Goal: Transaction & Acquisition: Purchase product/service

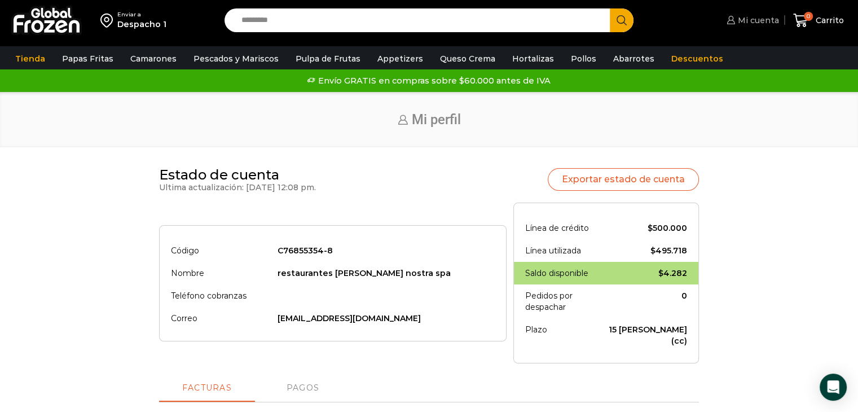
click at [754, 23] on span "Mi cuenta" at bounding box center [757, 20] width 44 height 11
click at [752, 26] on link "Mi cuenta" at bounding box center [751, 20] width 55 height 23
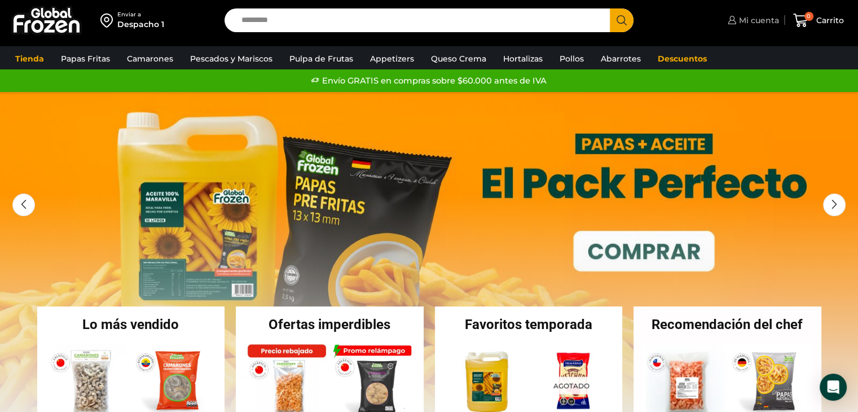
click at [751, 26] on link "Mi cuenta" at bounding box center [752, 20] width 54 height 23
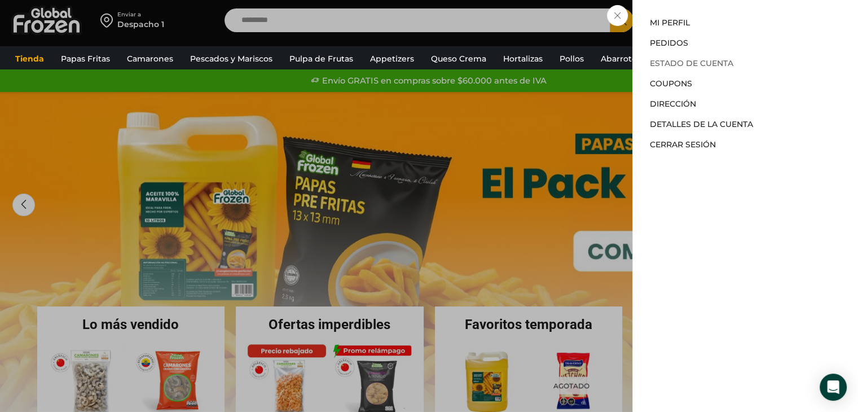
click at [730, 66] on link "Estado de Cuenta" at bounding box center [691, 63] width 83 height 10
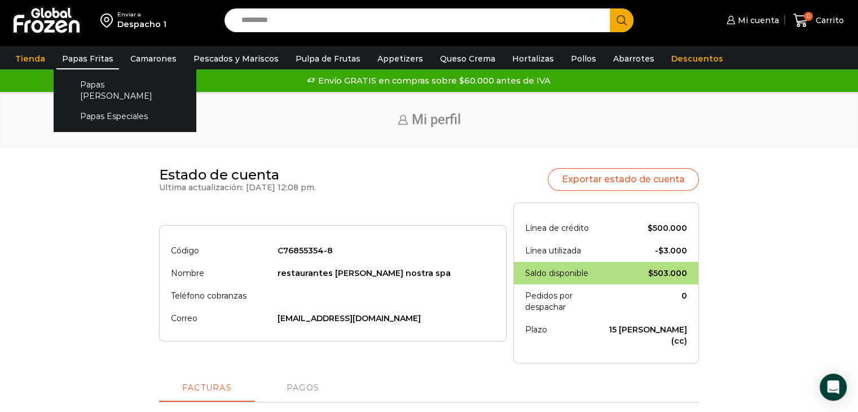
click at [89, 57] on link "Papas Fritas" at bounding box center [87, 58] width 63 height 21
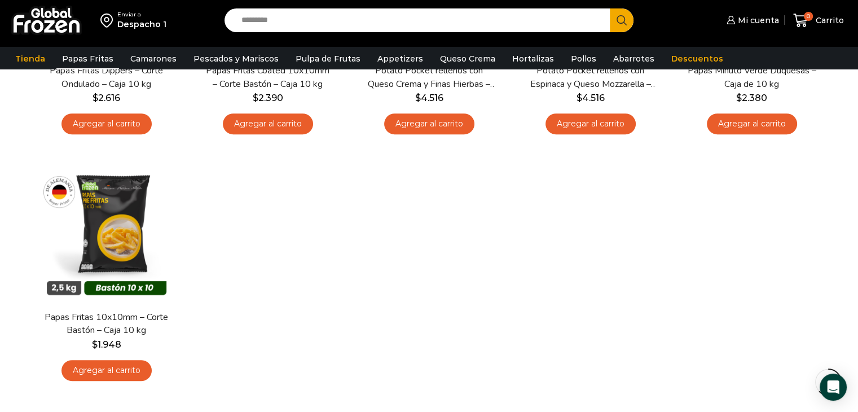
scroll to position [564, 0]
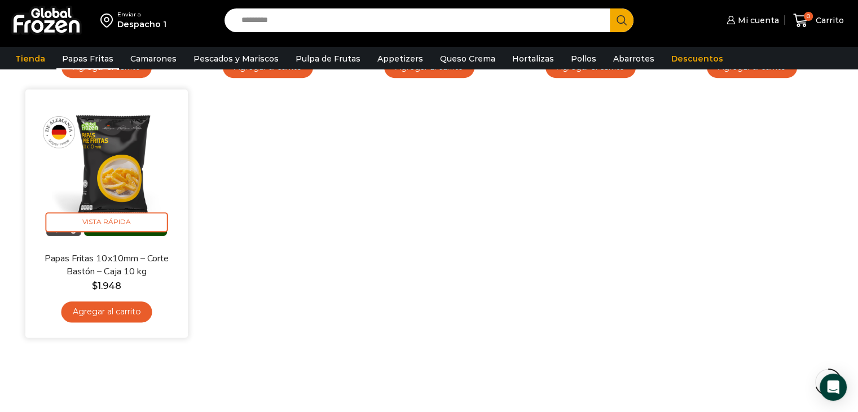
click at [99, 318] on link "Agregar al carrito" at bounding box center [106, 311] width 91 height 21
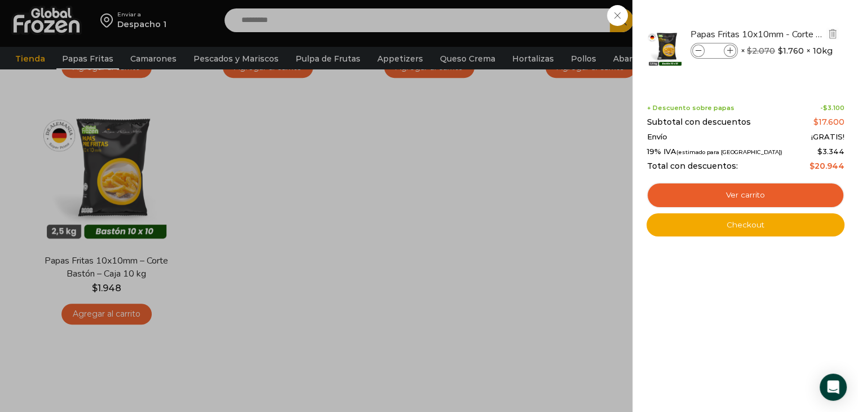
click at [731, 54] on span at bounding box center [730, 51] width 12 height 12
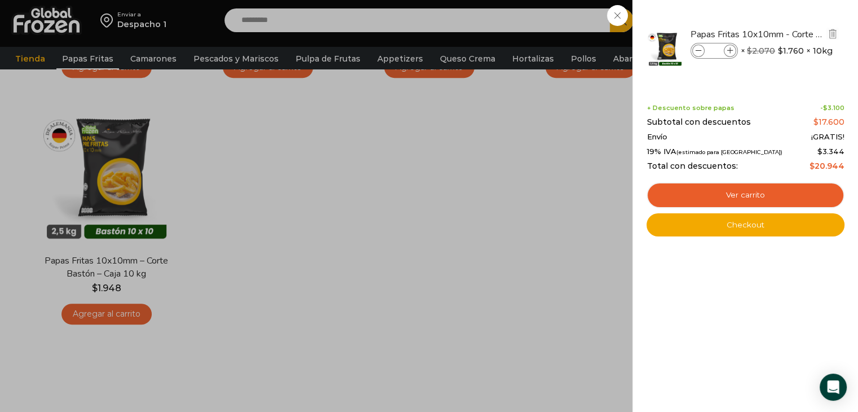
click at [731, 54] on span at bounding box center [730, 51] width 12 height 12
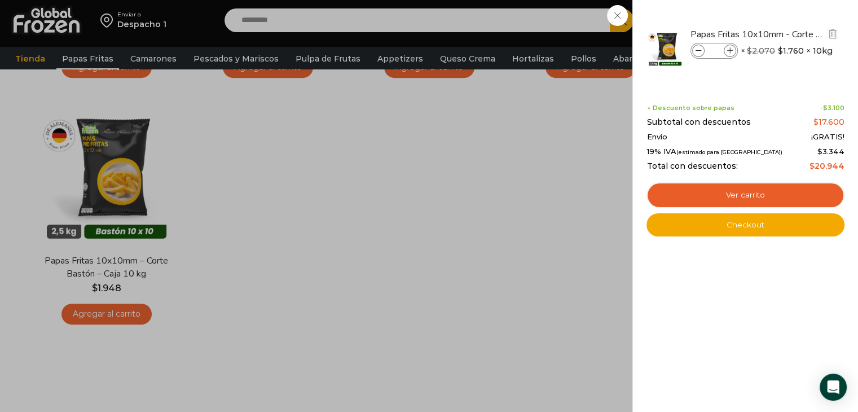
type input "**"
click at [790, 34] on div "11 Carrito 11 11 Shopping Cart" at bounding box center [818, 20] width 56 height 27
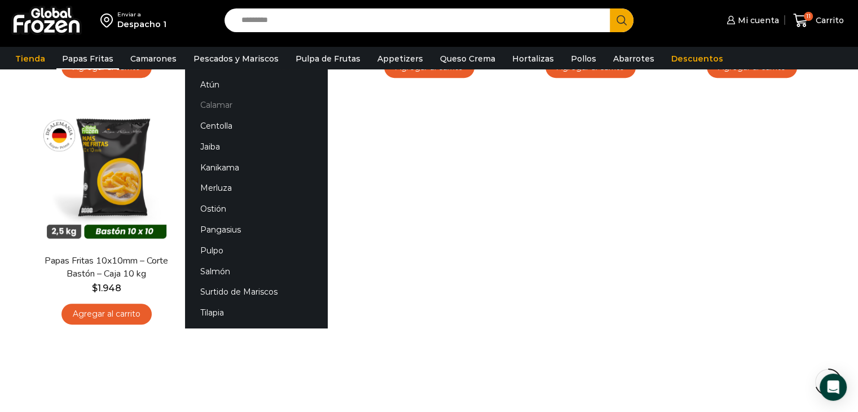
click at [218, 108] on link "Calamar" at bounding box center [256, 105] width 142 height 21
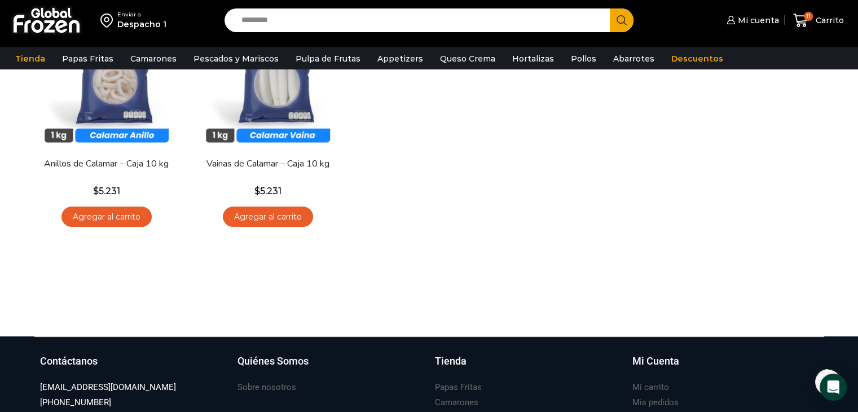
scroll to position [169, 0]
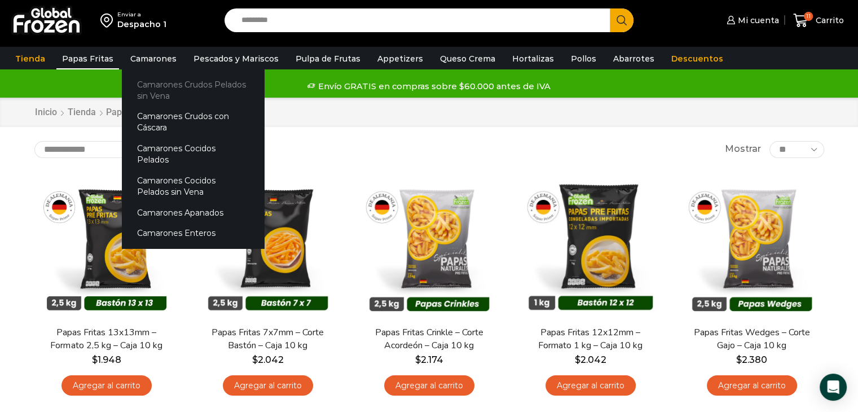
click at [165, 88] on link "Camarones Crudos Pelados sin Vena" at bounding box center [193, 90] width 142 height 32
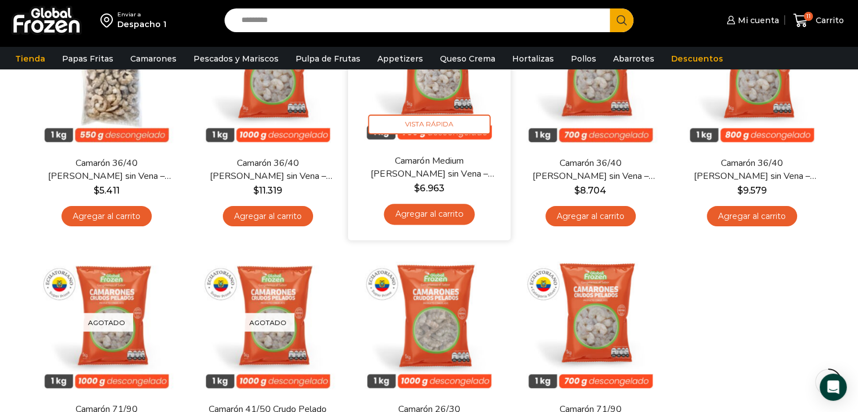
scroll to position [113, 0]
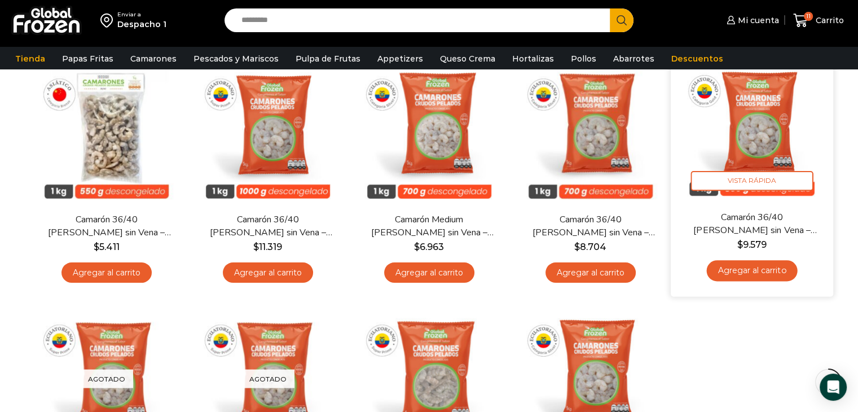
click at [753, 271] on link "Agregar al carrito" at bounding box center [751, 270] width 91 height 21
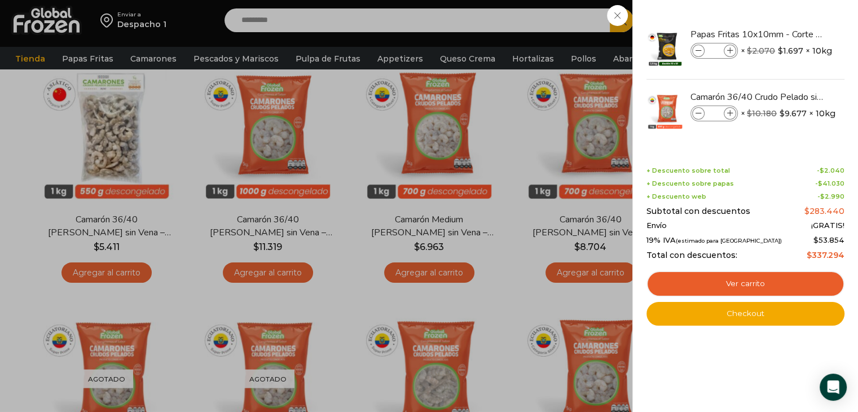
click at [790, 34] on div "12 Carrito 12 12 Shopping Cart" at bounding box center [818, 20] width 56 height 27
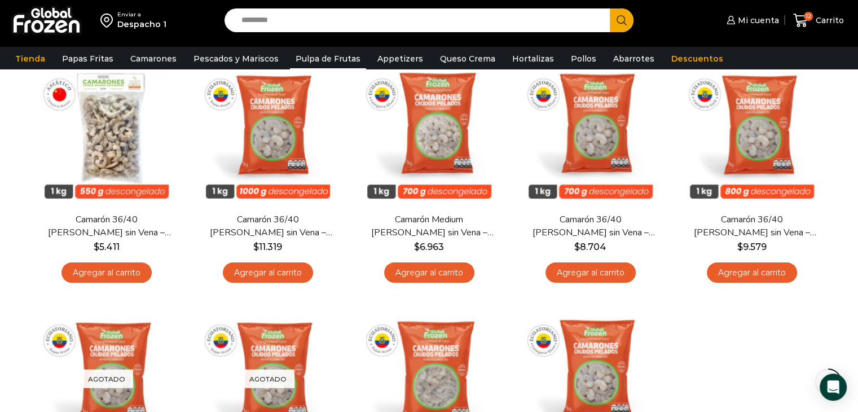
click at [328, 56] on link "Pulpa de Frutas" at bounding box center [328, 58] width 76 height 21
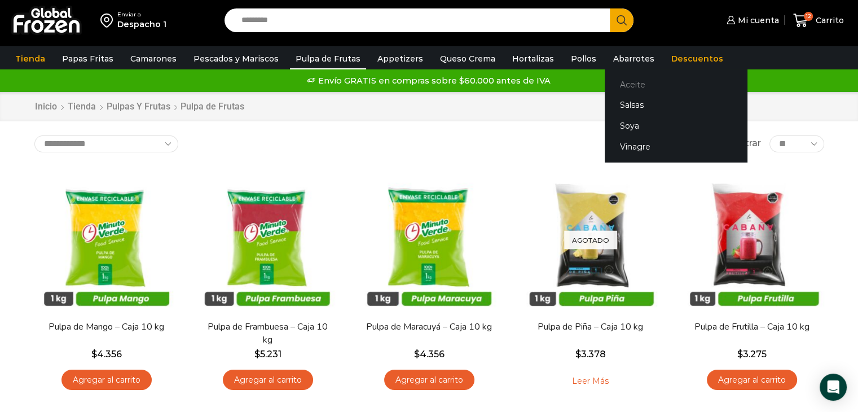
click at [623, 89] on link "Aceite" at bounding box center [676, 84] width 142 height 21
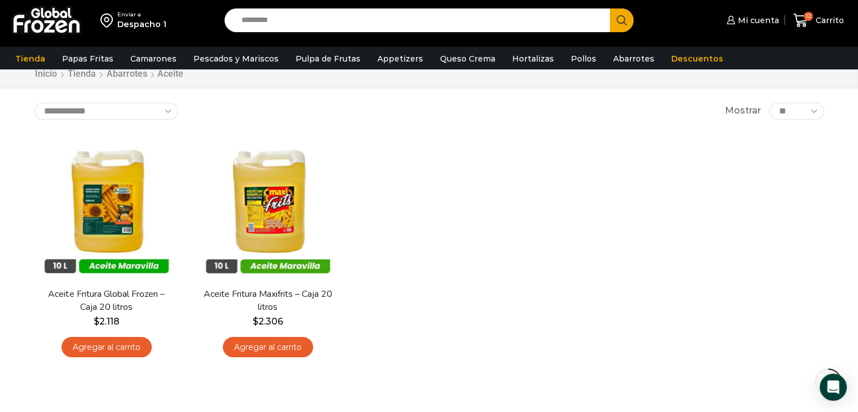
scroll to position [56, 0]
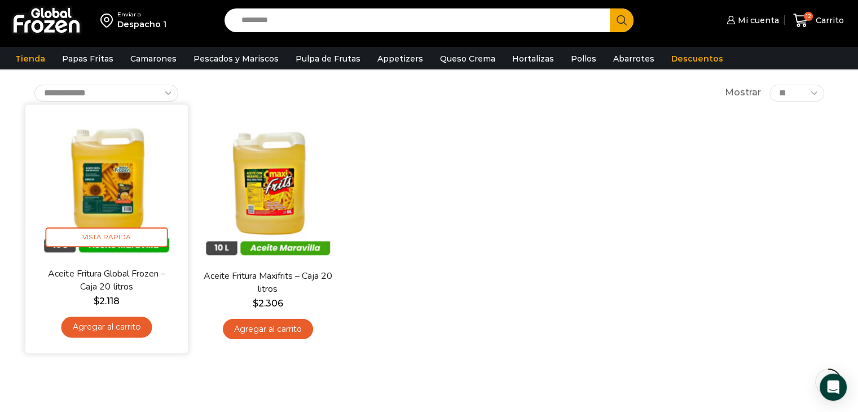
click at [103, 334] on link "Agregar al carrito" at bounding box center [106, 326] width 91 height 21
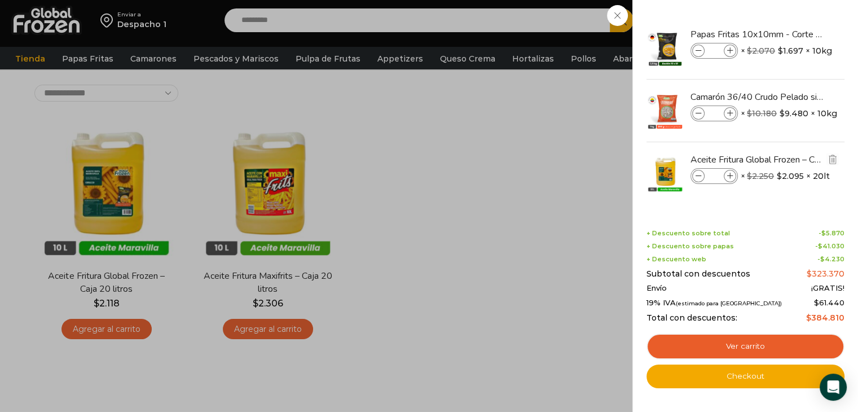
click at [729, 178] on icon at bounding box center [730, 176] width 6 height 6
type input "*"
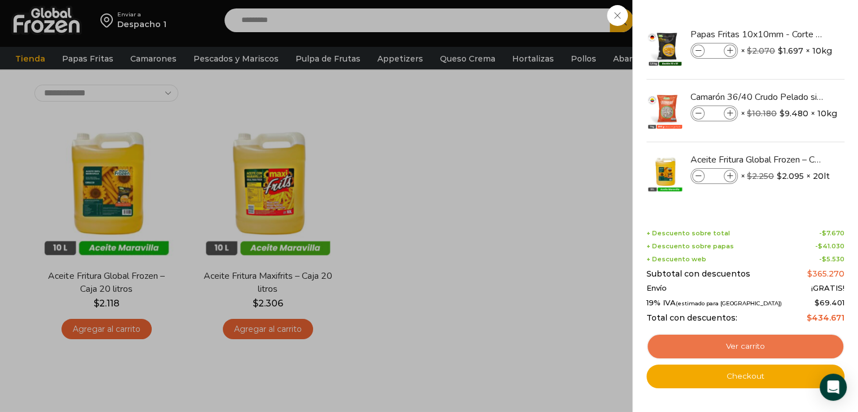
click at [760, 345] on link "Ver carrito" at bounding box center [745, 346] width 198 height 26
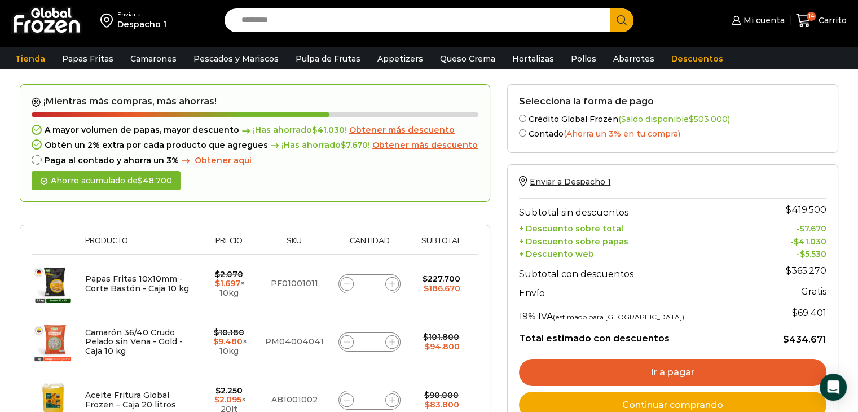
scroll to position [56, 0]
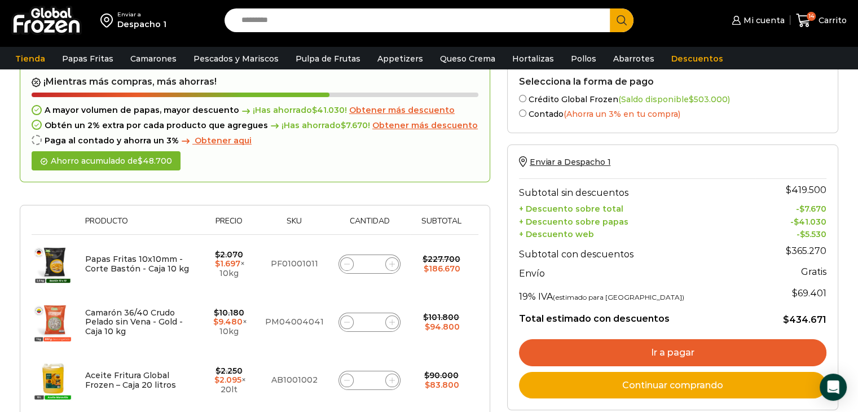
click at [670, 350] on link "Ir a pagar" at bounding box center [672, 352] width 307 height 27
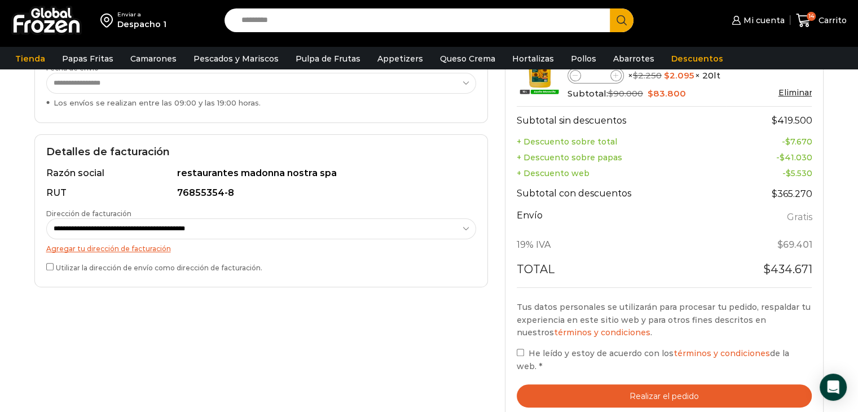
scroll to position [338, 0]
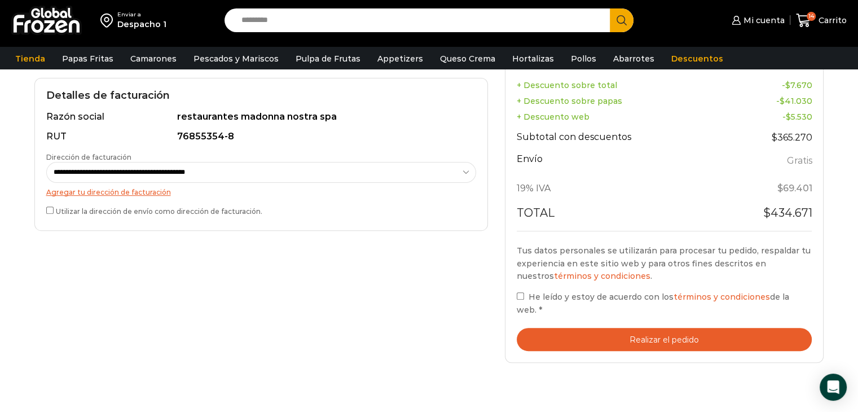
click at [658, 330] on button "Realizar el pedido" at bounding box center [665, 339] width 296 height 23
